Goal: Entertainment & Leisure: Consume media (video, audio)

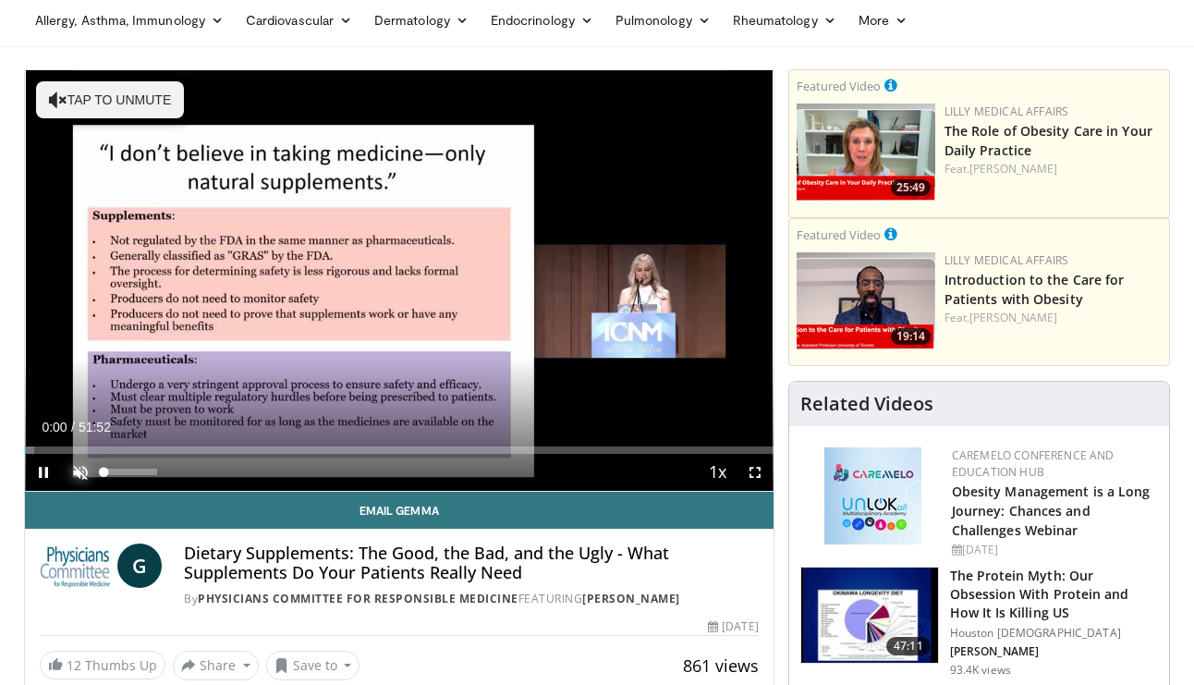
click at [83, 470] on span "Video Player" at bounding box center [80, 472] width 37 height 37
click at [41, 473] on span "Video Player" at bounding box center [43, 472] width 37 height 37
click at [49, 470] on span "Video Player" at bounding box center [43, 472] width 37 height 37
click at [52, 470] on span "Video Player" at bounding box center [43, 472] width 37 height 37
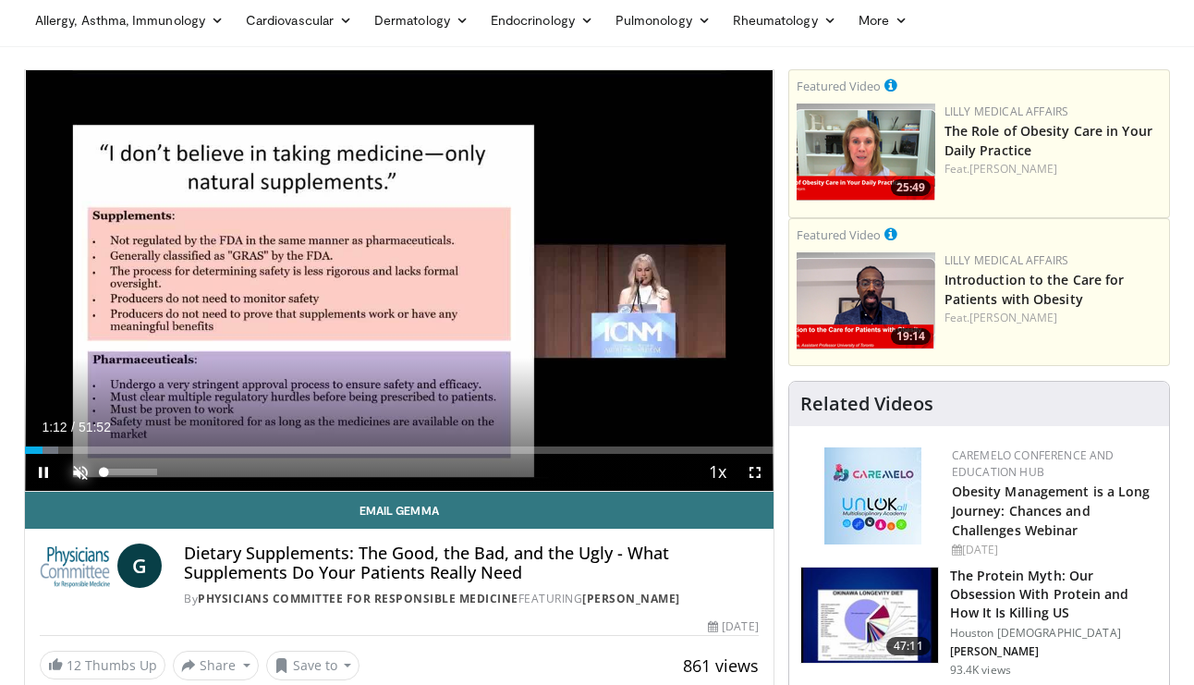
click at [78, 472] on span "Video Player" at bounding box center [80, 472] width 37 height 37
click at [52, 475] on span "Video Player" at bounding box center [43, 472] width 37 height 37
